Goal: Transaction & Acquisition: Purchase product/service

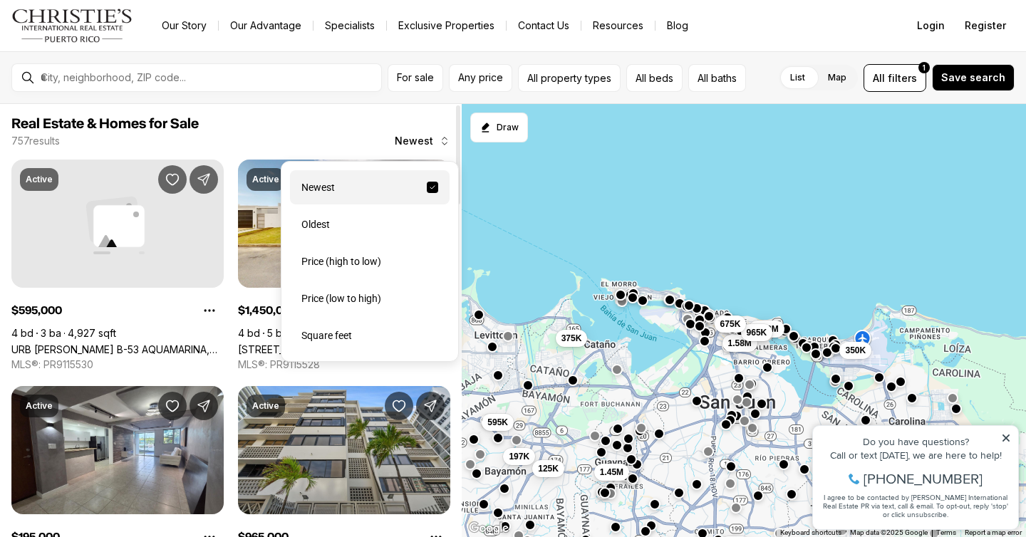
click at [440, 142] on icon "button" at bounding box center [444, 140] width 11 height 11
click at [342, 294] on div "Price (low to high)" at bounding box center [370, 299] width 160 height 34
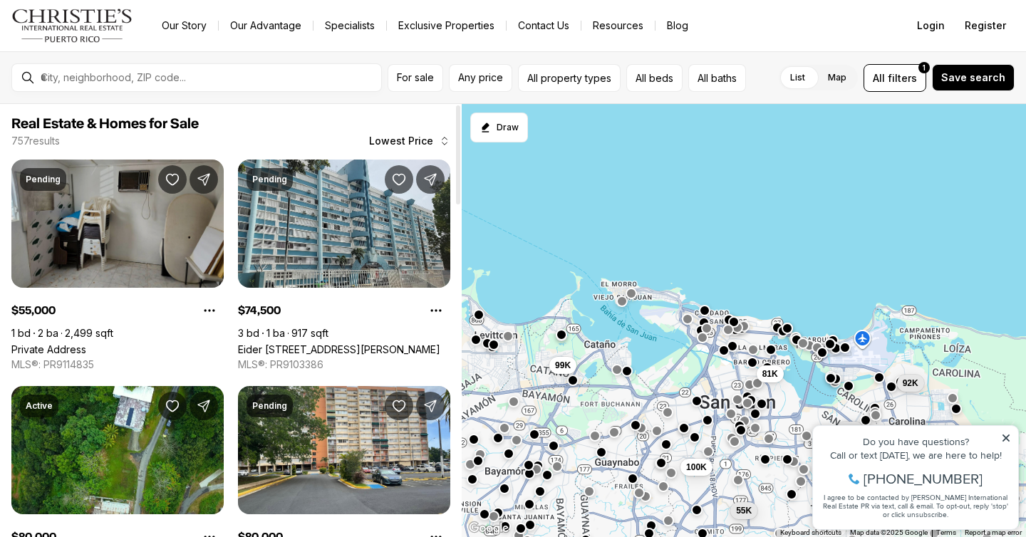
click at [86, 344] on link "Private Address" at bounding box center [48, 350] width 75 height 12
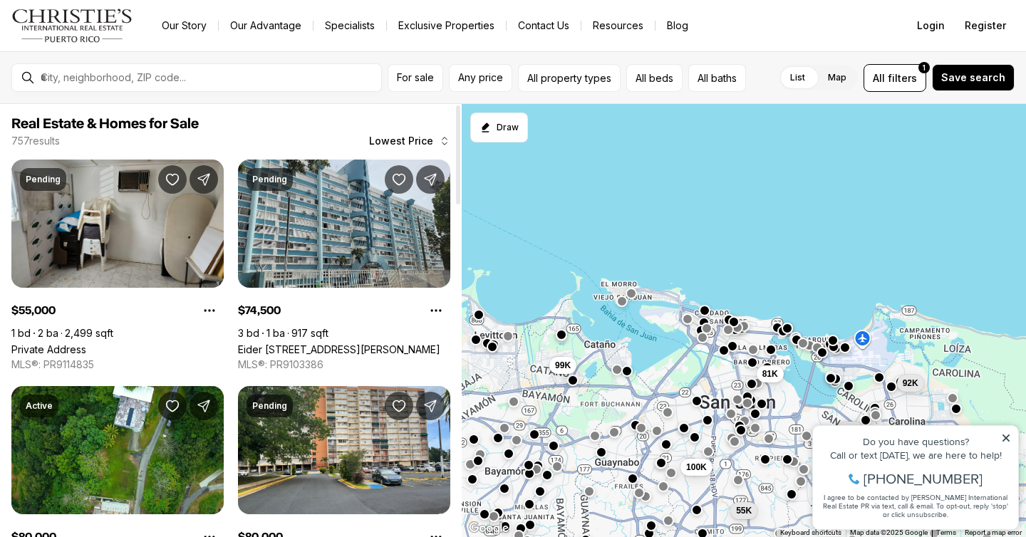
click at [341, 344] on link "Eider [STREET_ADDRESS][PERSON_NAME]" at bounding box center [339, 350] width 202 height 12
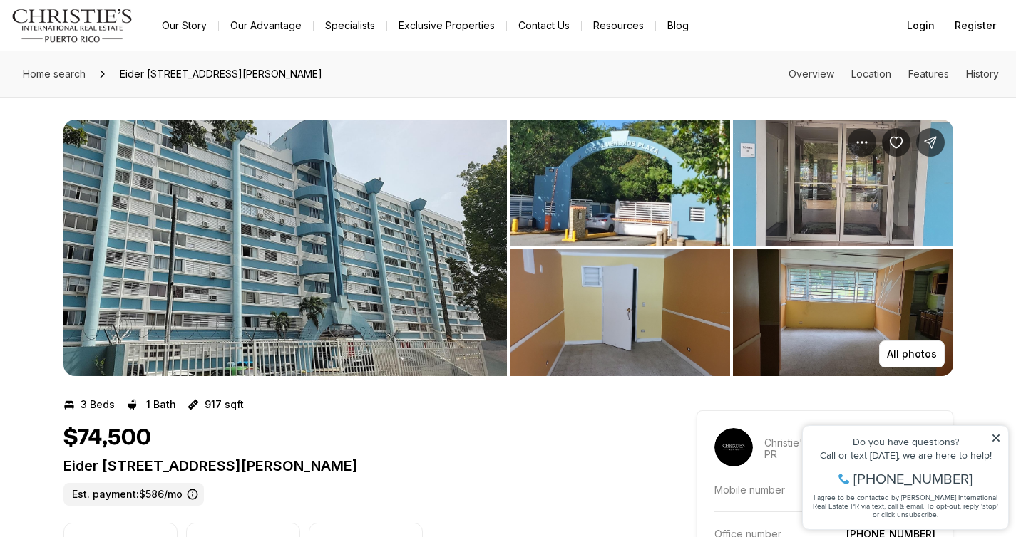
click at [341, 232] on img "View image gallery" at bounding box center [284, 248] width 443 height 257
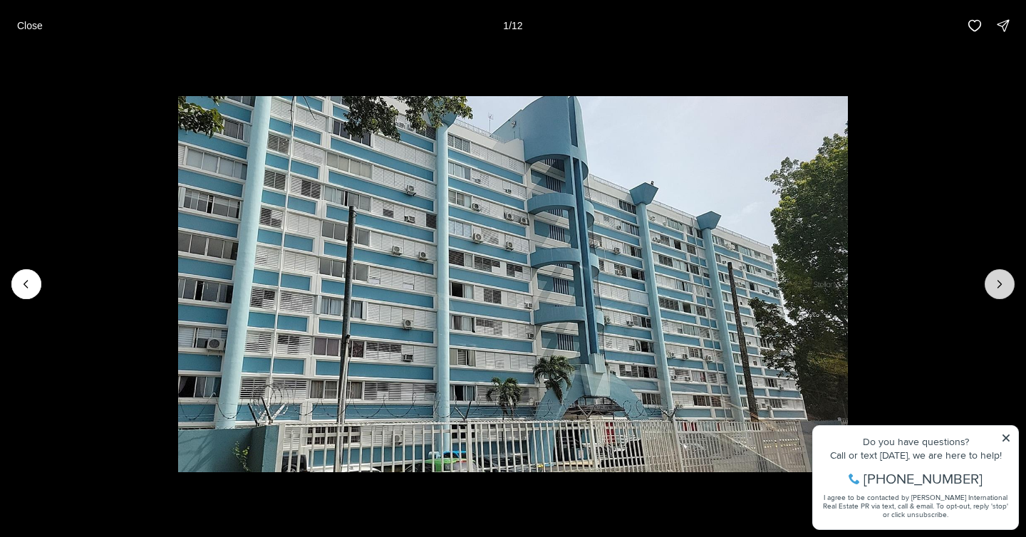
click at [1002, 284] on icon "Next slide" at bounding box center [1000, 284] width 14 height 14
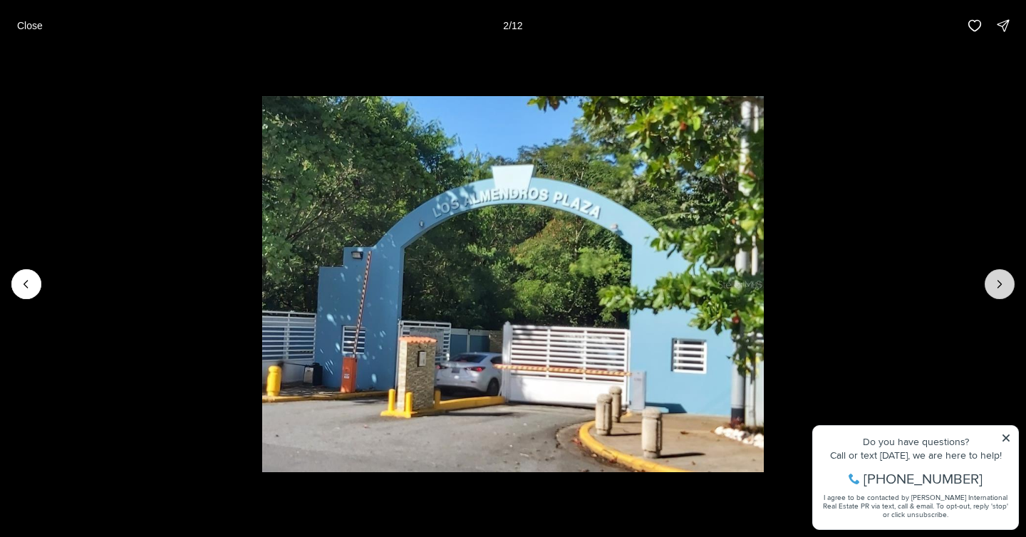
click at [1002, 284] on icon "Next slide" at bounding box center [1000, 284] width 14 height 14
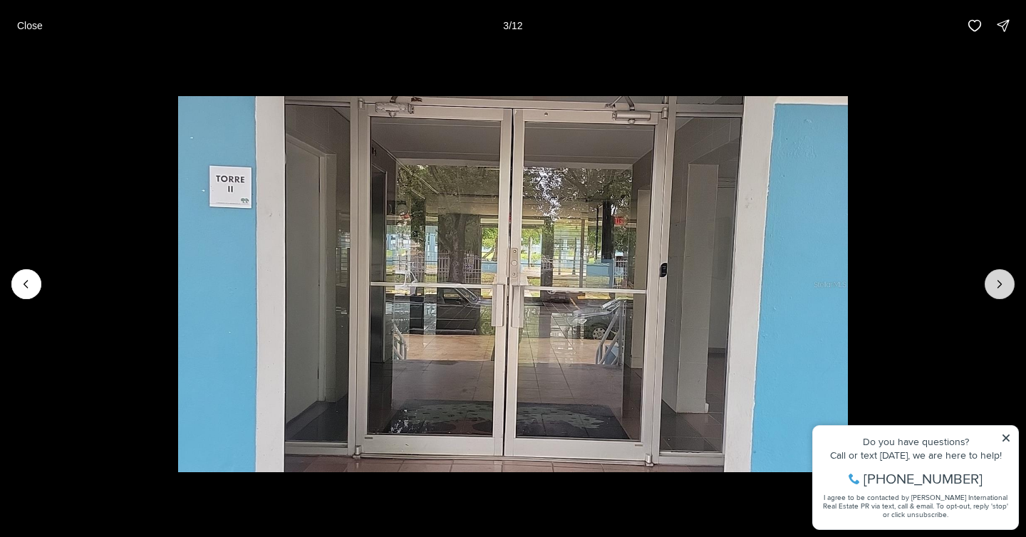
click at [1002, 284] on icon "Next slide" at bounding box center [1000, 284] width 14 height 14
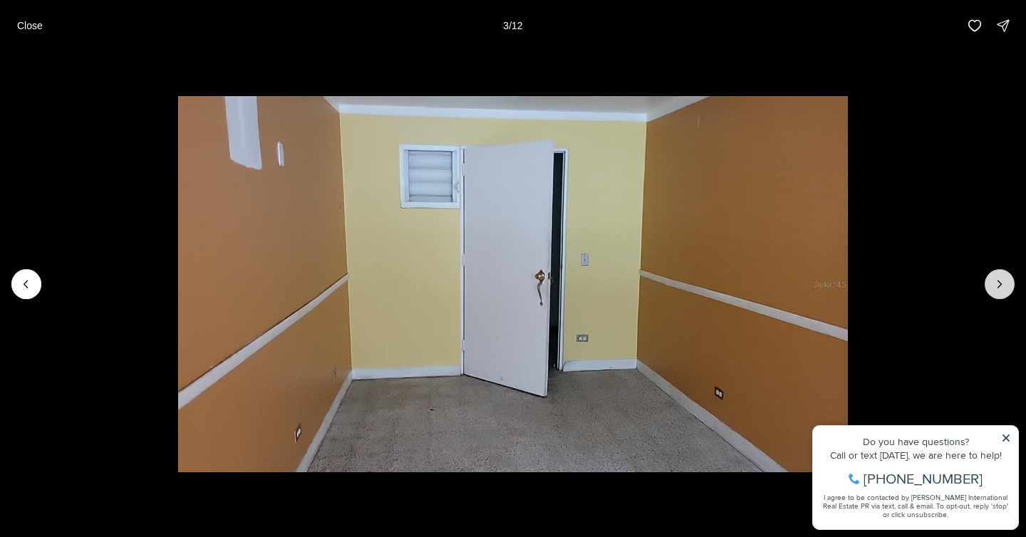
click at [1002, 284] on icon "Next slide" at bounding box center [1000, 284] width 14 height 14
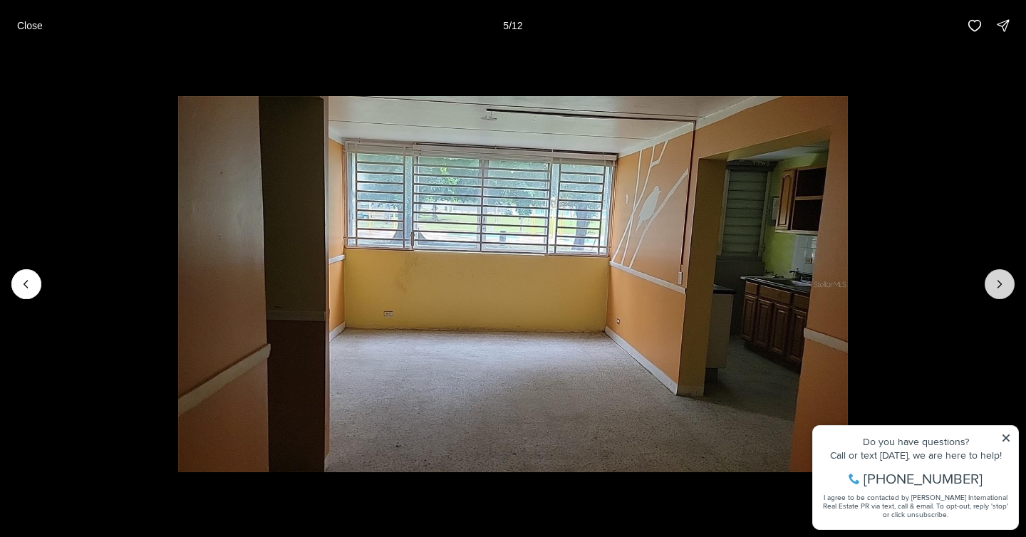
click at [1002, 284] on icon "Next slide" at bounding box center [1000, 284] width 14 height 14
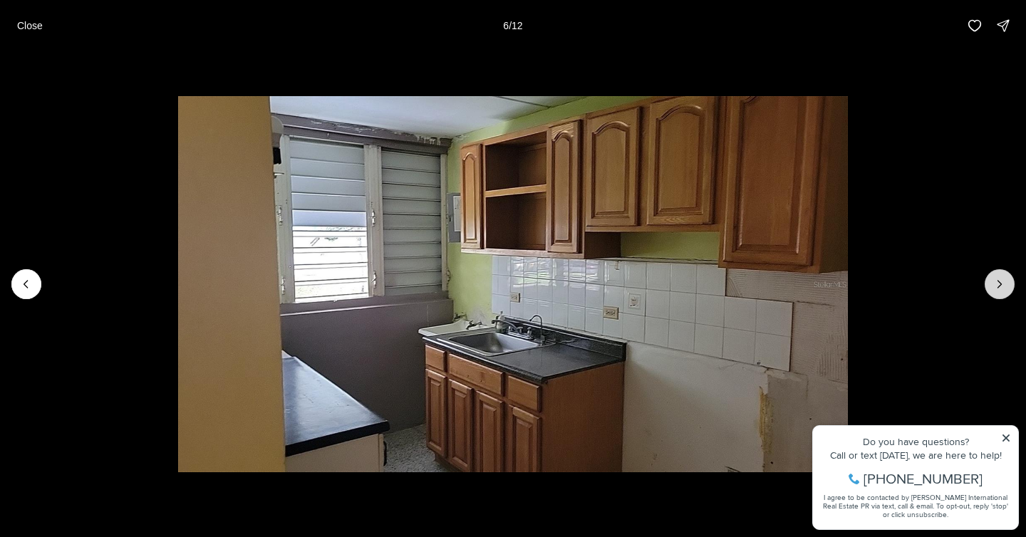
click at [1002, 284] on icon "Next slide" at bounding box center [1000, 284] width 14 height 14
